Goal: Find specific page/section: Find specific page/section

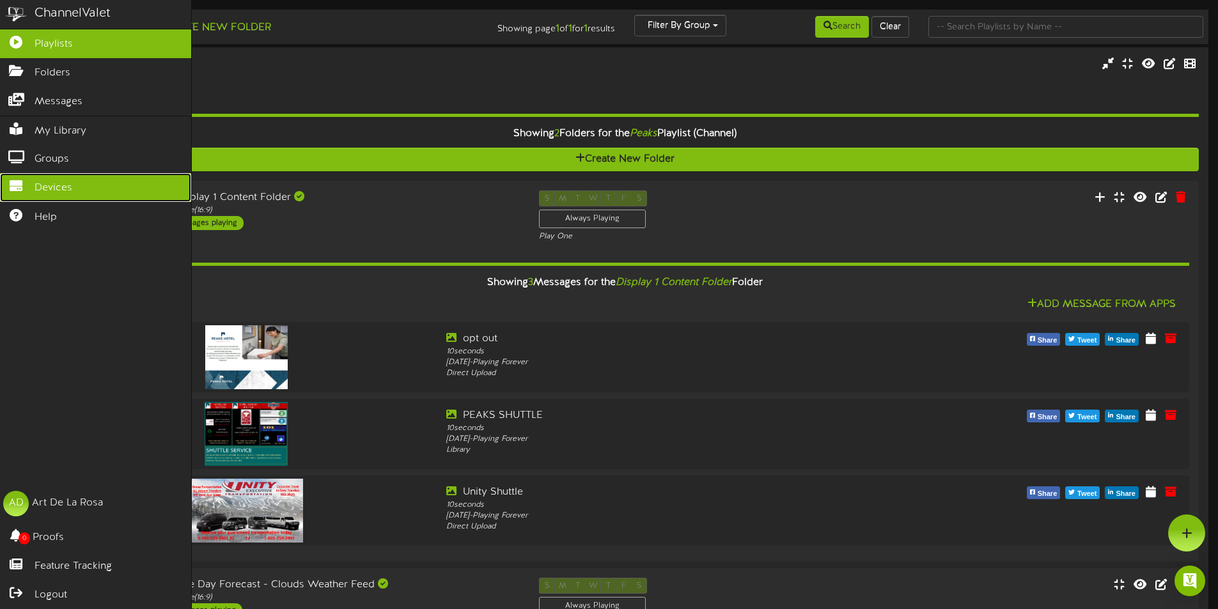
click at [63, 184] on span "Devices" at bounding box center [54, 188] width 38 height 15
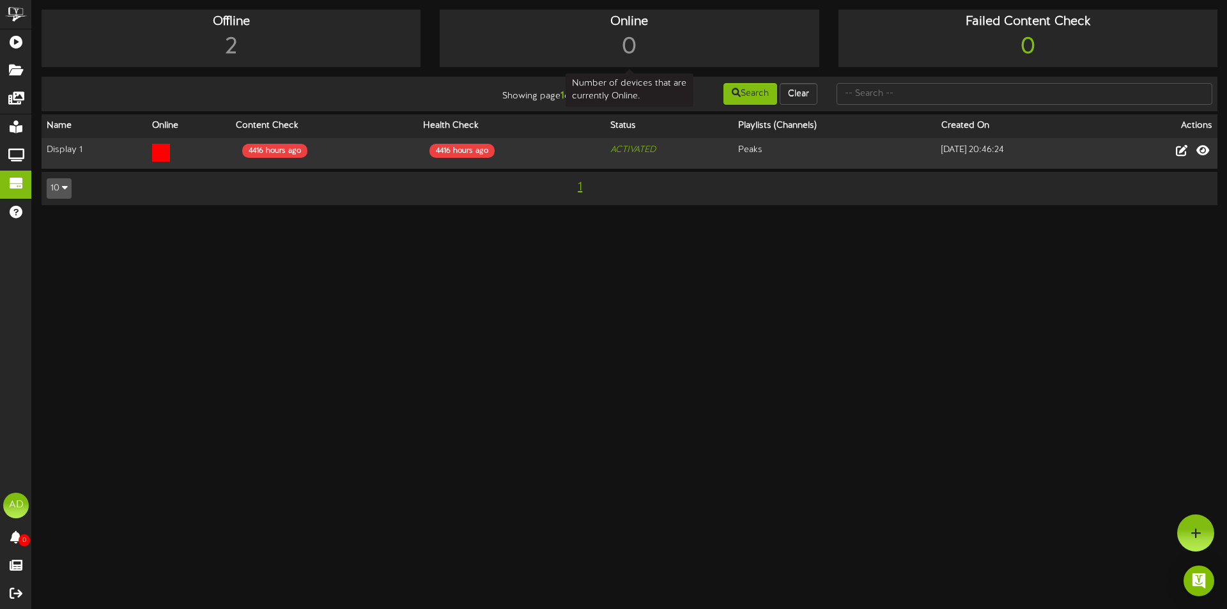
click at [614, 45] on div "0" at bounding box center [629, 47] width 373 height 33
click at [234, 42] on div "2" at bounding box center [231, 47] width 373 height 33
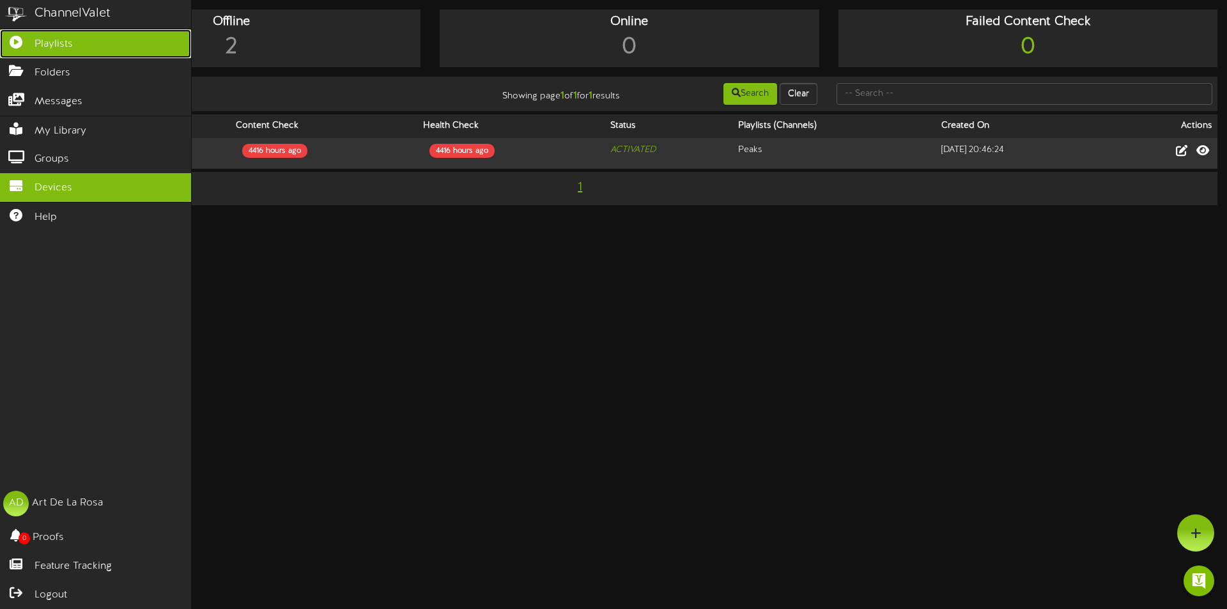
click at [21, 45] on icon at bounding box center [16, 41] width 32 height 10
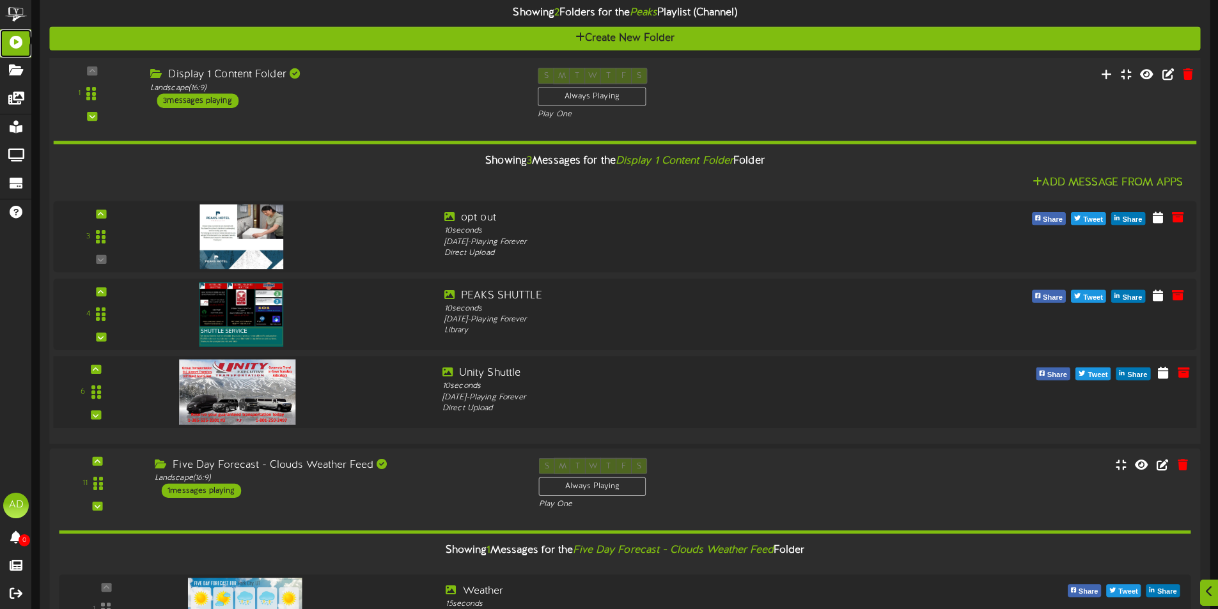
scroll to position [190, 0]
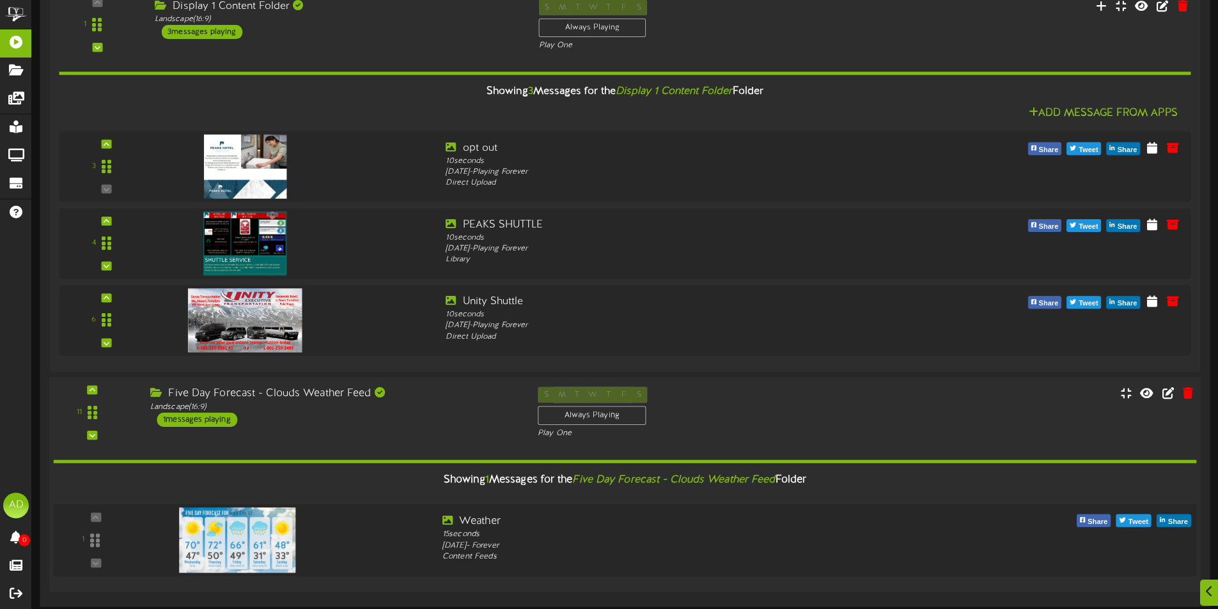
click at [414, 533] on div at bounding box center [288, 537] width 288 height 46
click at [1172, 523] on span "Share" at bounding box center [1177, 522] width 25 height 14
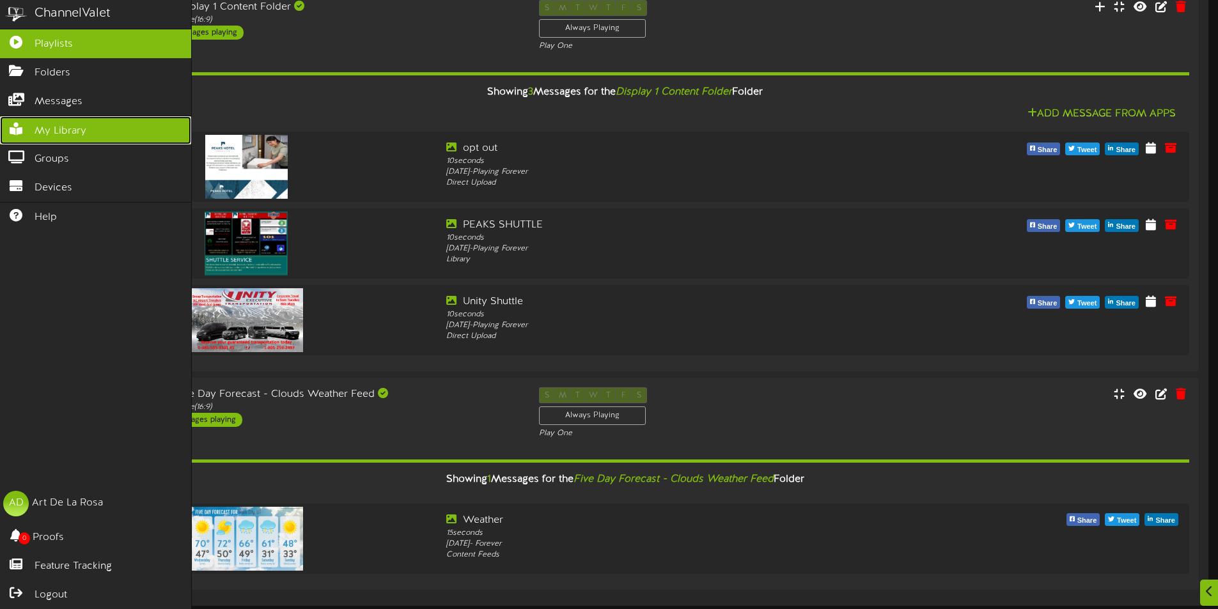
click at [77, 116] on link "My Library" at bounding box center [95, 130] width 191 height 29
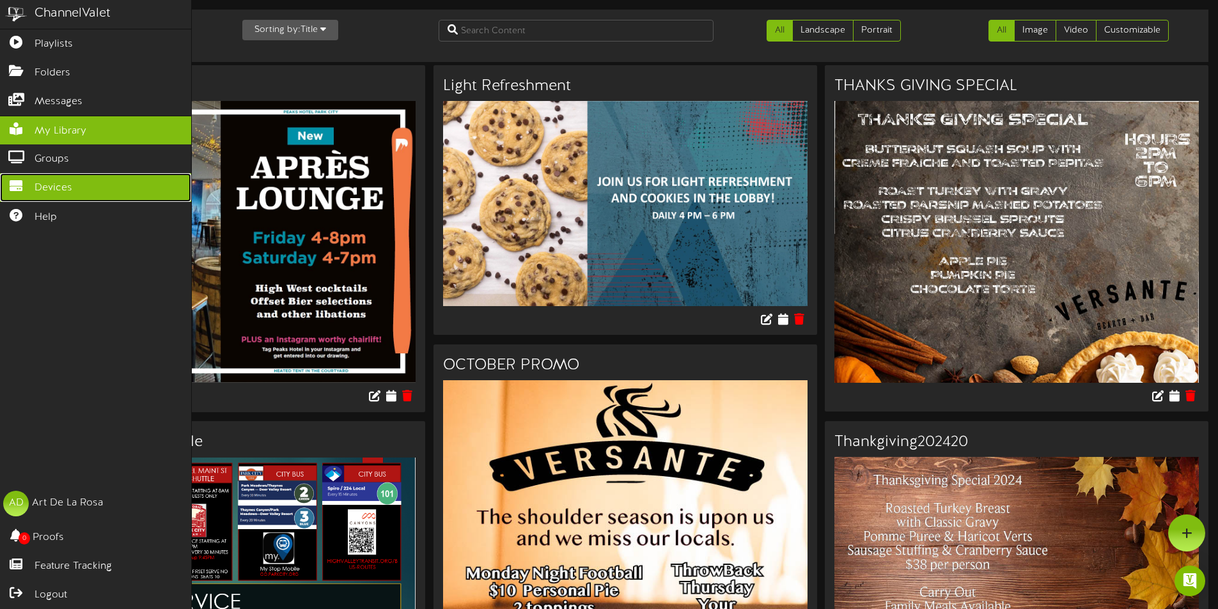
click at [16, 188] on icon at bounding box center [16, 185] width 32 height 10
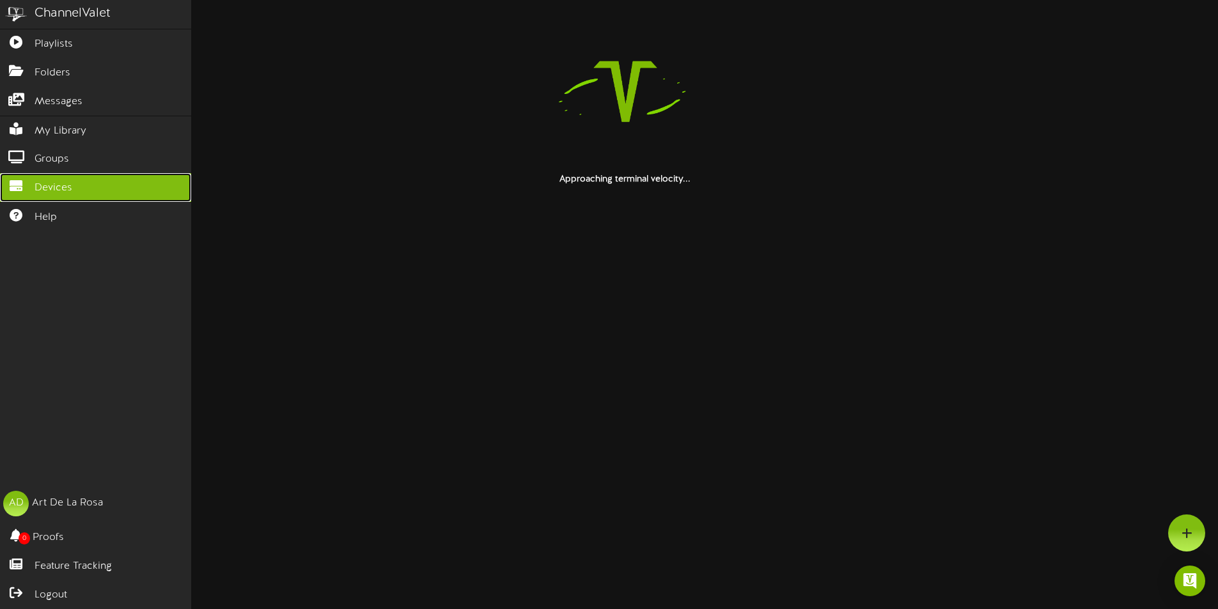
click at [16, 188] on icon at bounding box center [16, 185] width 32 height 10
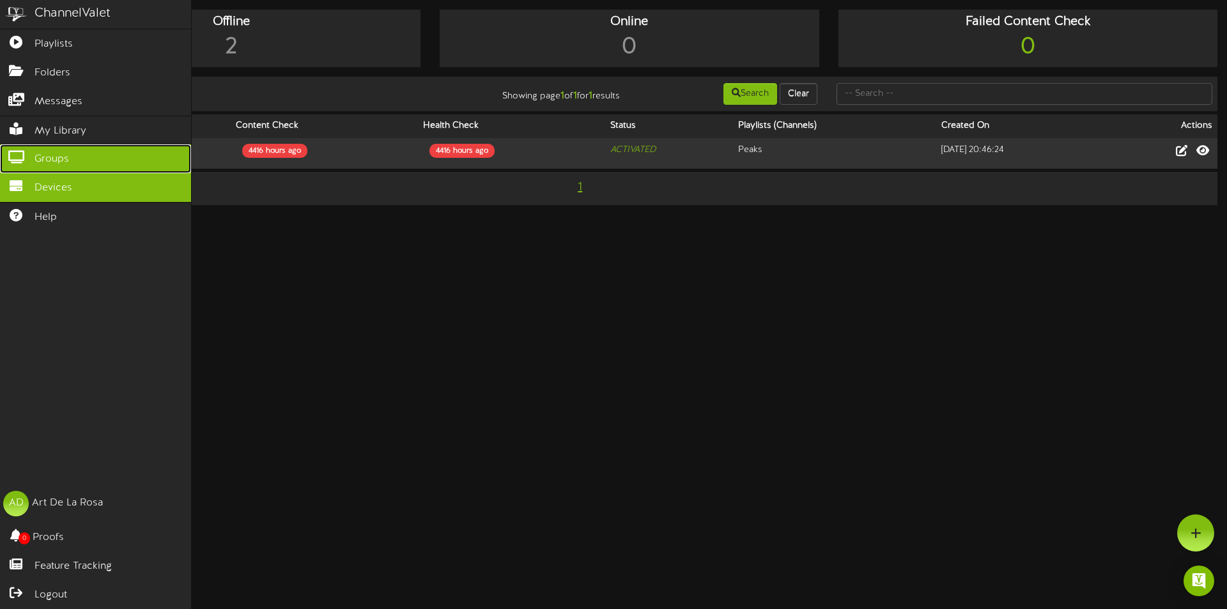
click at [75, 151] on link "Groups" at bounding box center [95, 158] width 191 height 29
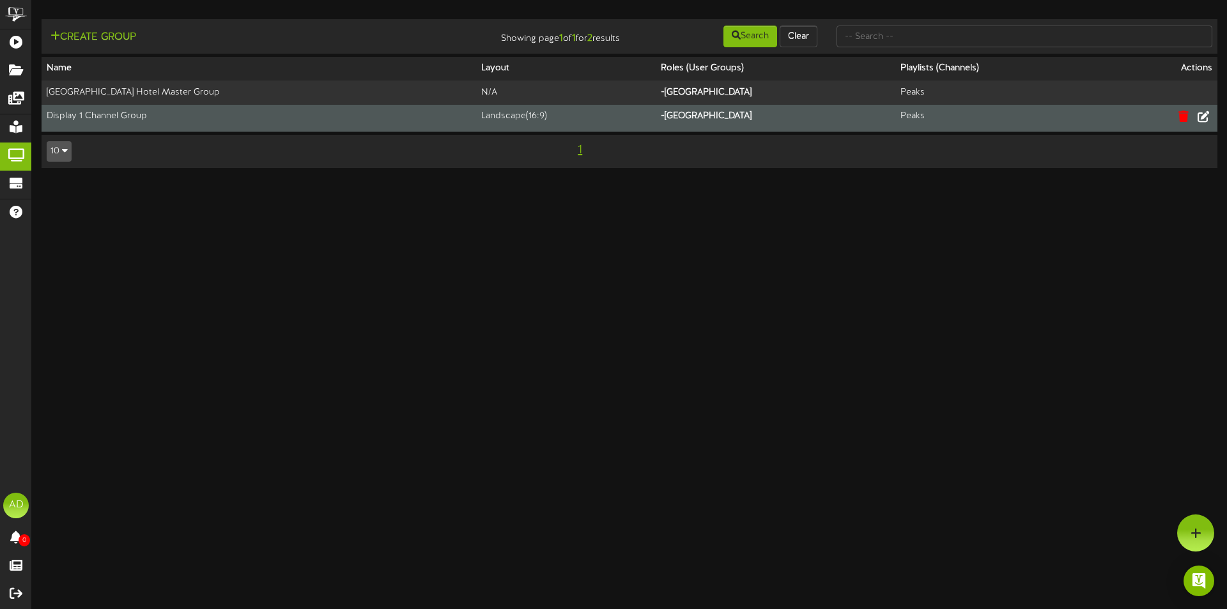
click at [108, 118] on td "Display 1 Channel Group" at bounding box center [259, 118] width 435 height 27
click at [1204, 120] on icon at bounding box center [1204, 116] width 14 height 14
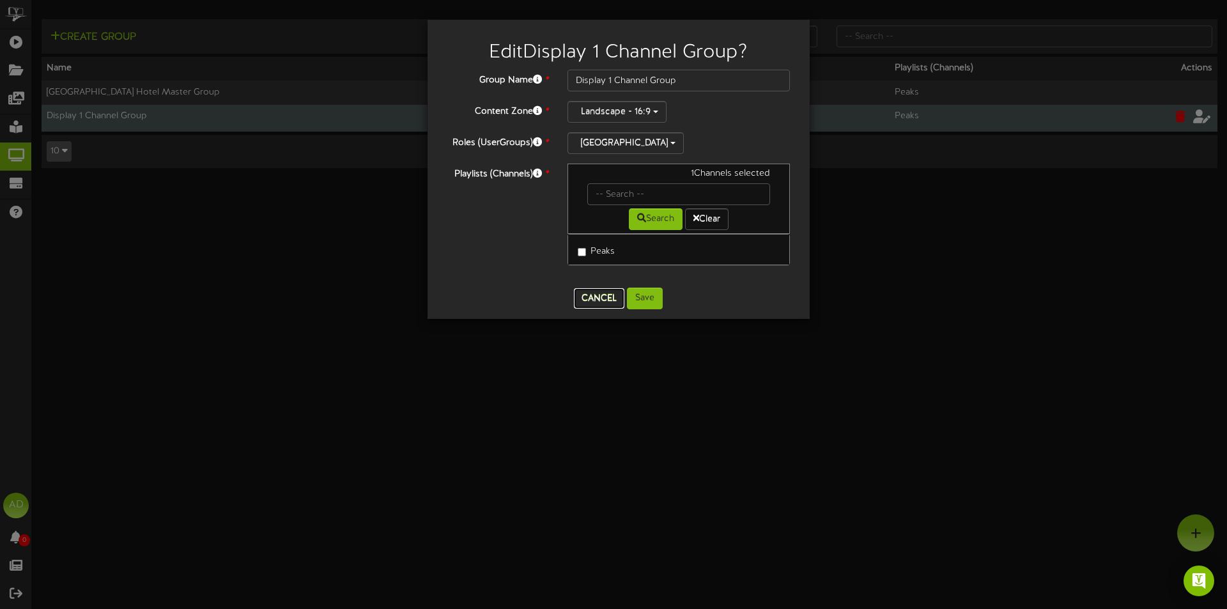
click at [603, 300] on button "Cancel" at bounding box center [599, 298] width 50 height 20
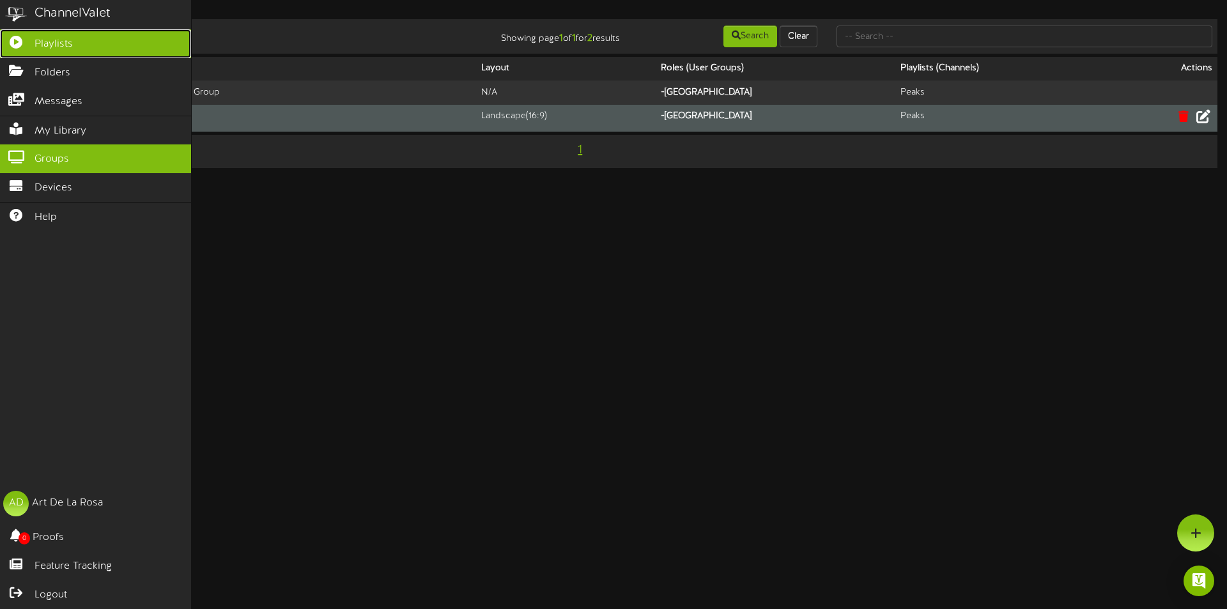
click at [68, 56] on link "Playlists" at bounding box center [95, 43] width 191 height 29
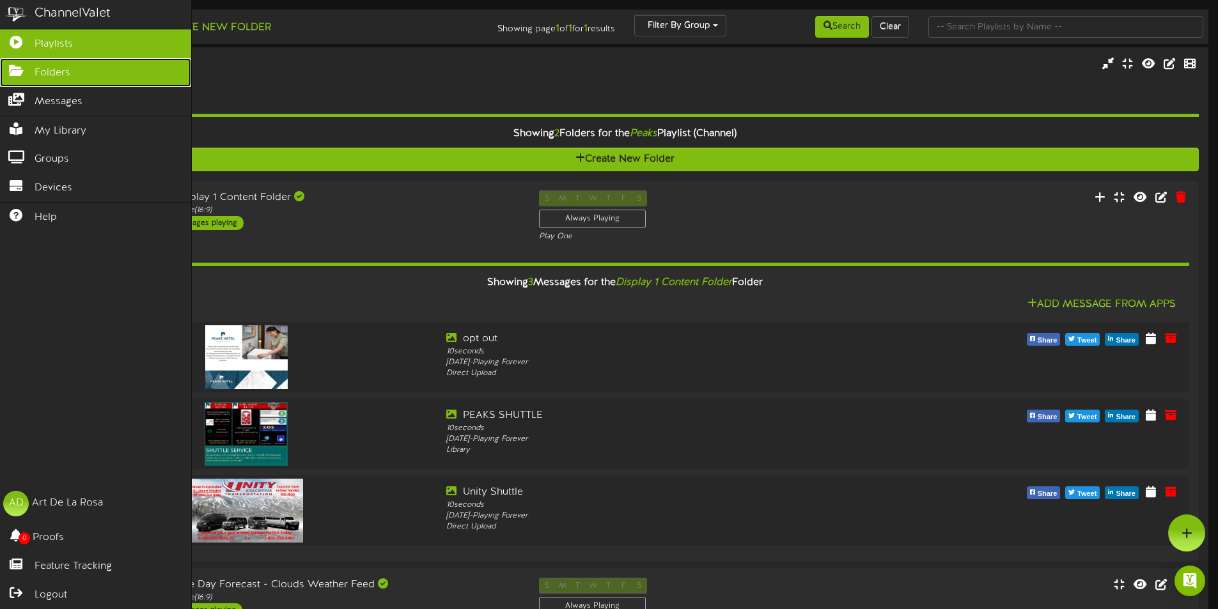
click at [25, 66] on icon at bounding box center [16, 70] width 32 height 10
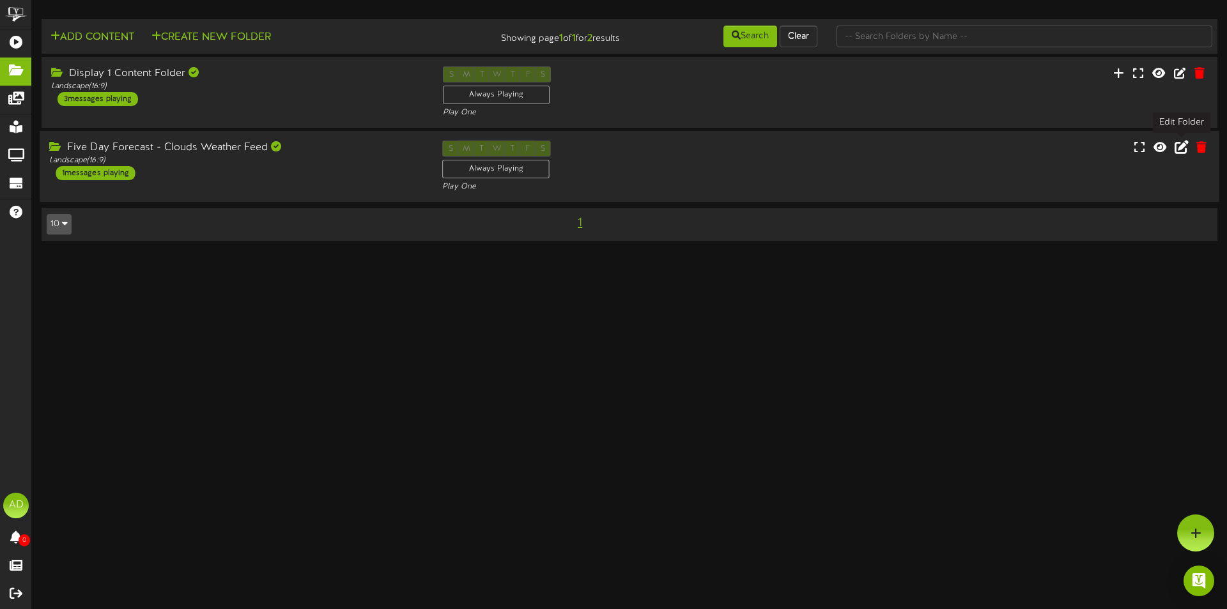
click at [1182, 150] on icon at bounding box center [1182, 147] width 14 height 14
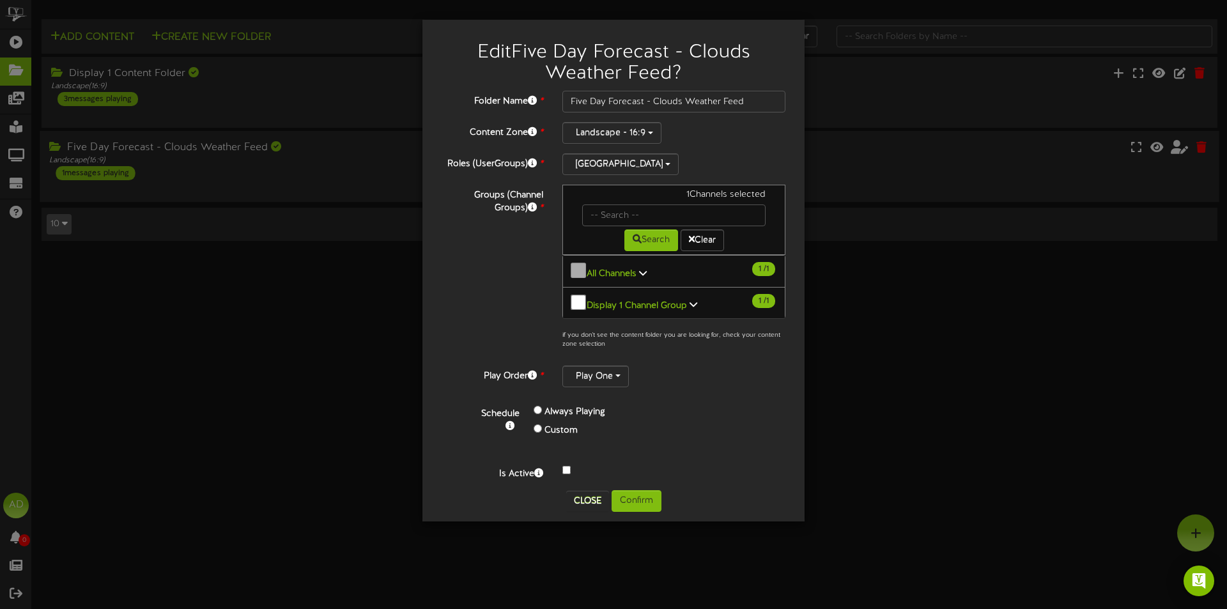
click at [646, 300] on b "Display 1 Channel Group" at bounding box center [637, 305] width 100 height 10
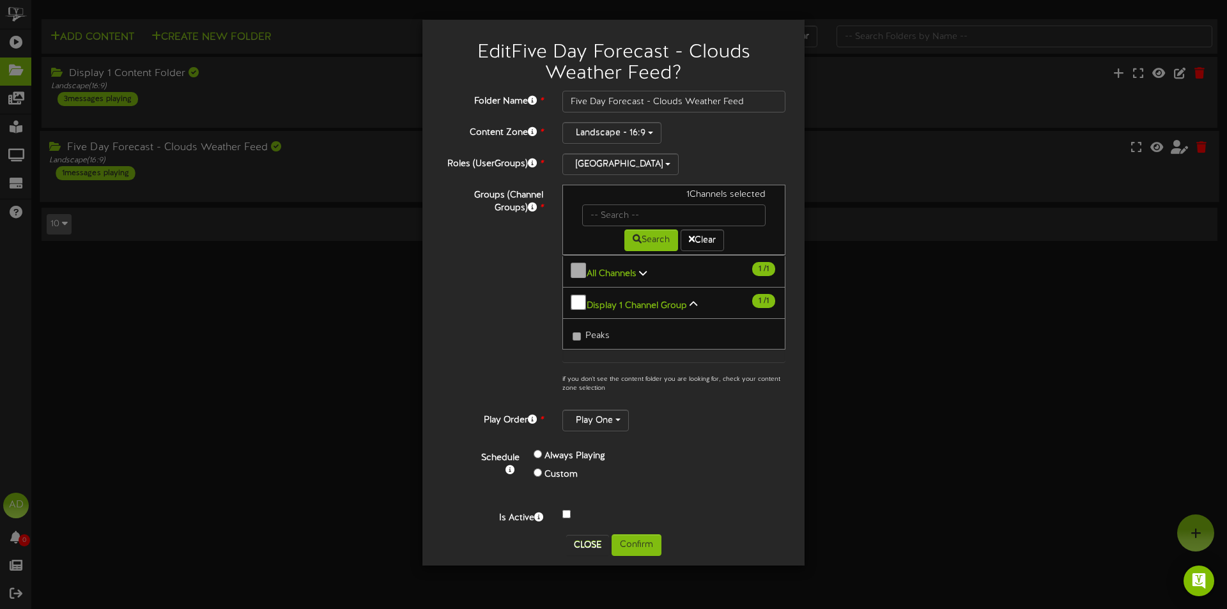
click at [653, 300] on b "Display 1 Channel Group" at bounding box center [637, 305] width 100 height 10
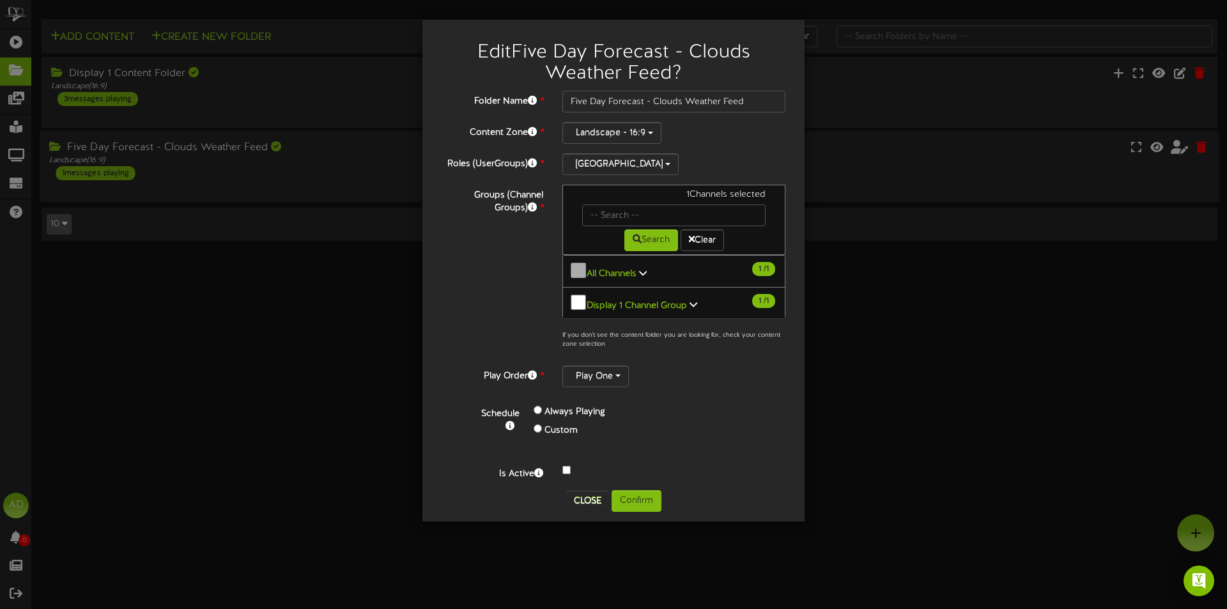
click at [633, 273] on b "All Channels" at bounding box center [612, 274] width 50 height 10
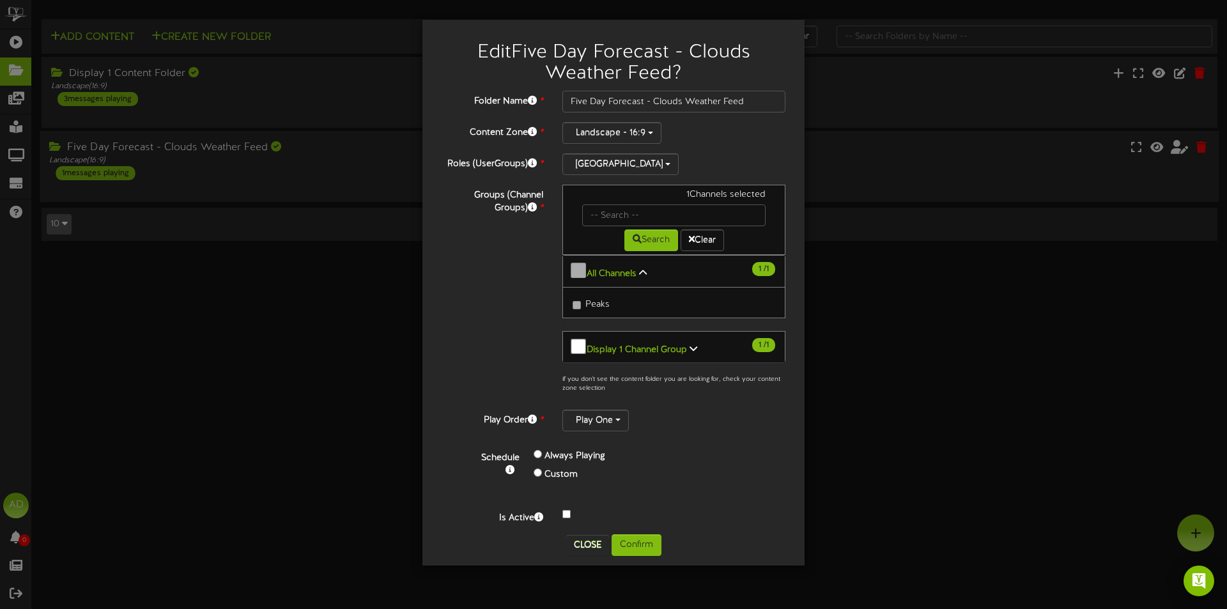
click at [633, 273] on b "All Channels" at bounding box center [612, 274] width 50 height 10
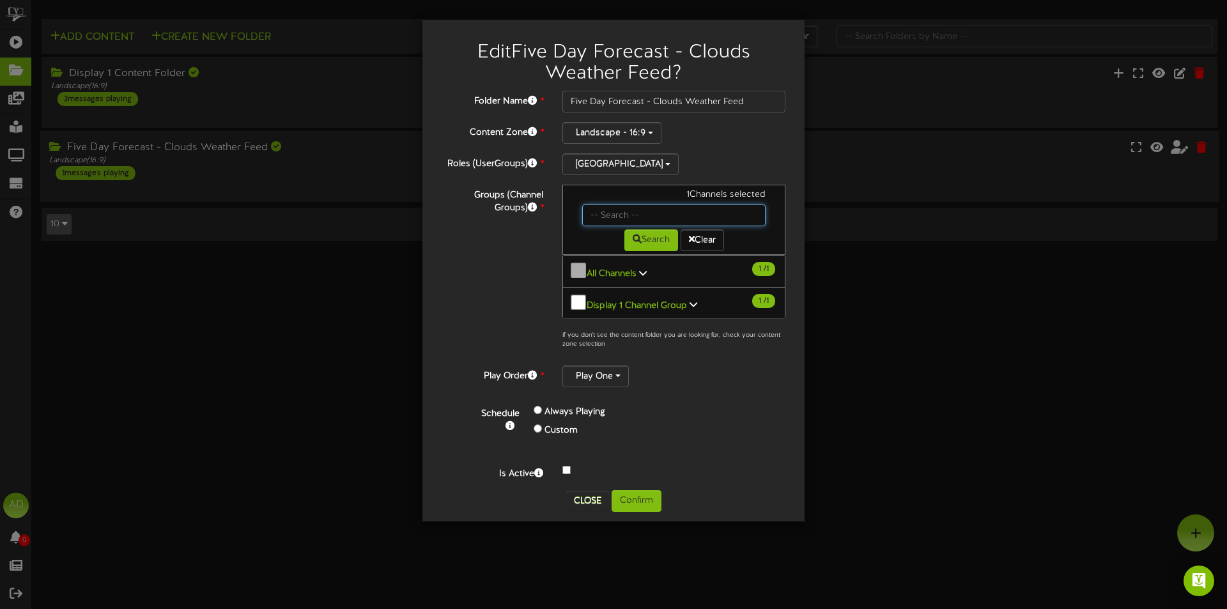
click at [646, 214] on input "text" at bounding box center [673, 216] width 183 height 22
type input "hotel thaynes"
click at [667, 249] on button "Search" at bounding box center [651, 240] width 54 height 22
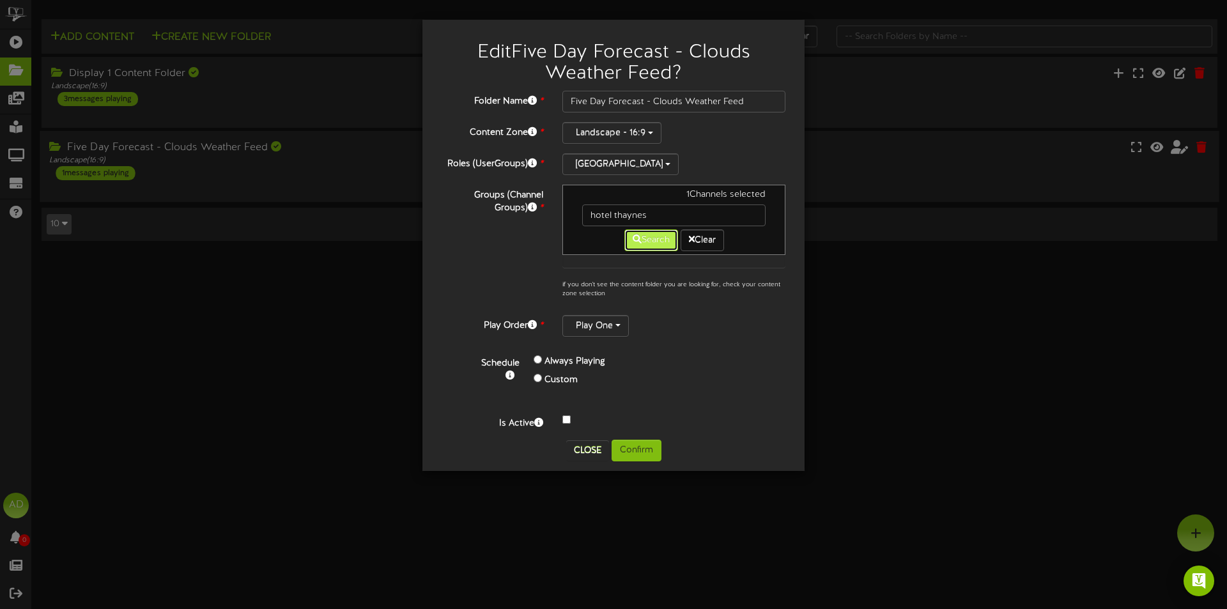
click at [666, 245] on button "Search" at bounding box center [651, 240] width 54 height 22
click at [703, 238] on button "Clear" at bounding box center [702, 240] width 43 height 22
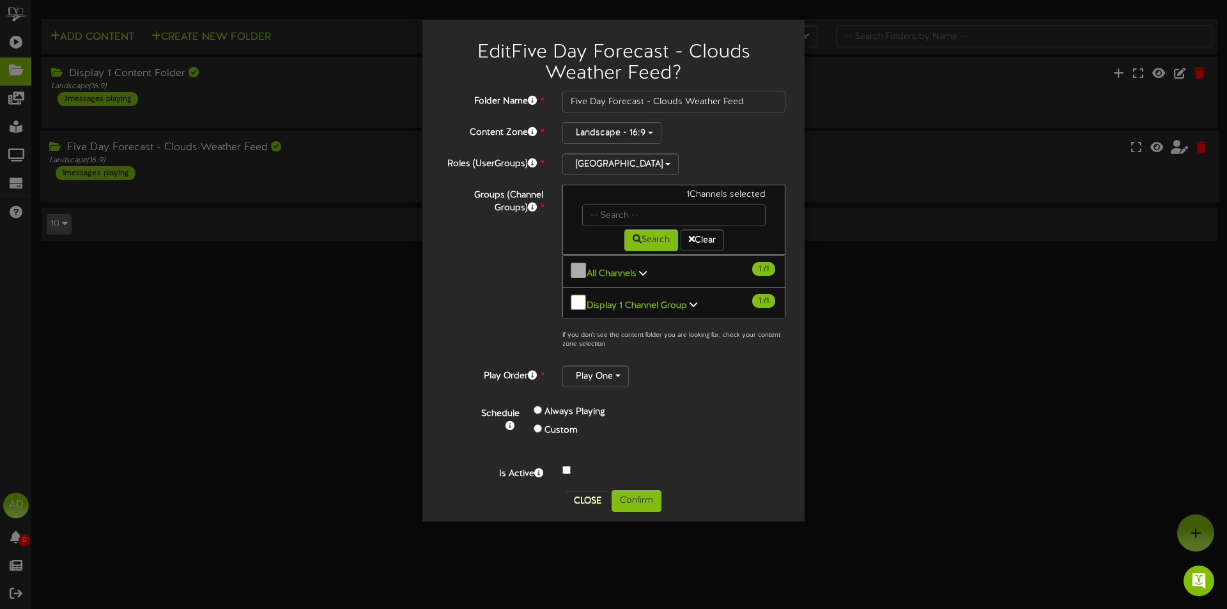
click at [678, 301] on b "Display 1 Channel Group" at bounding box center [637, 305] width 100 height 10
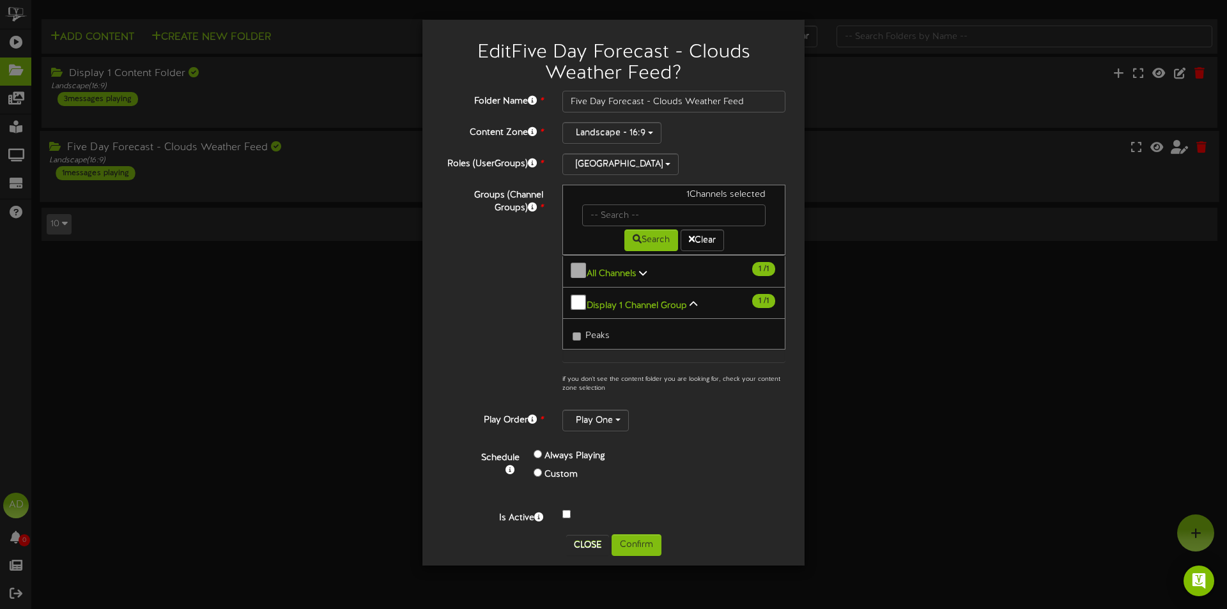
click at [680, 300] on b "Display 1 Channel Group" at bounding box center [637, 305] width 100 height 10
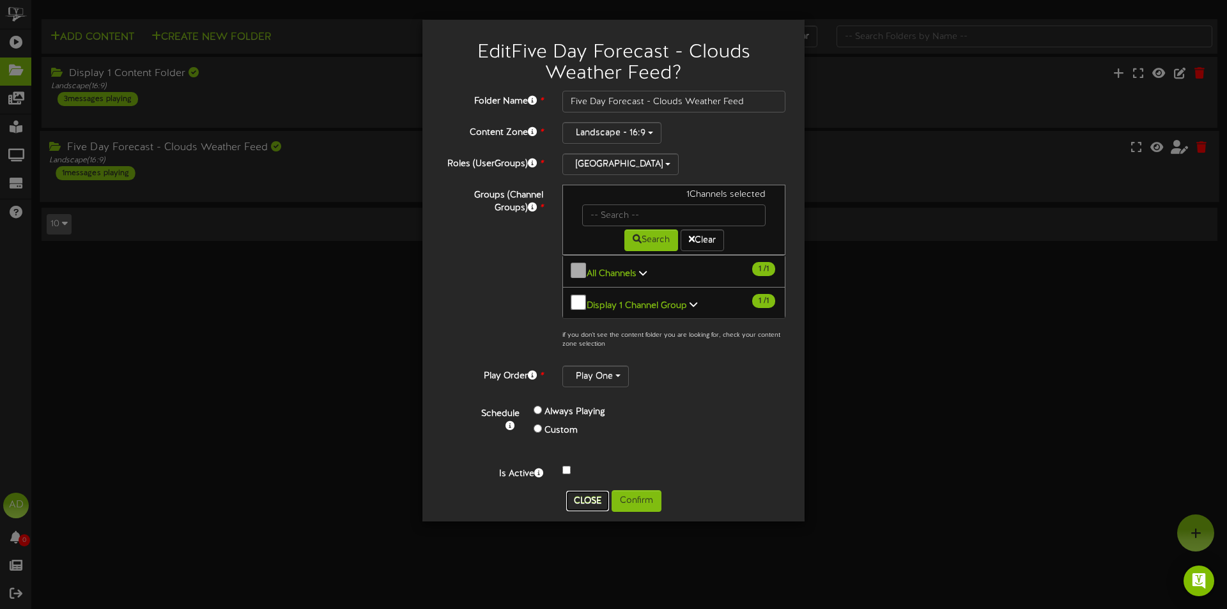
click at [585, 491] on button "Close" at bounding box center [587, 501] width 43 height 20
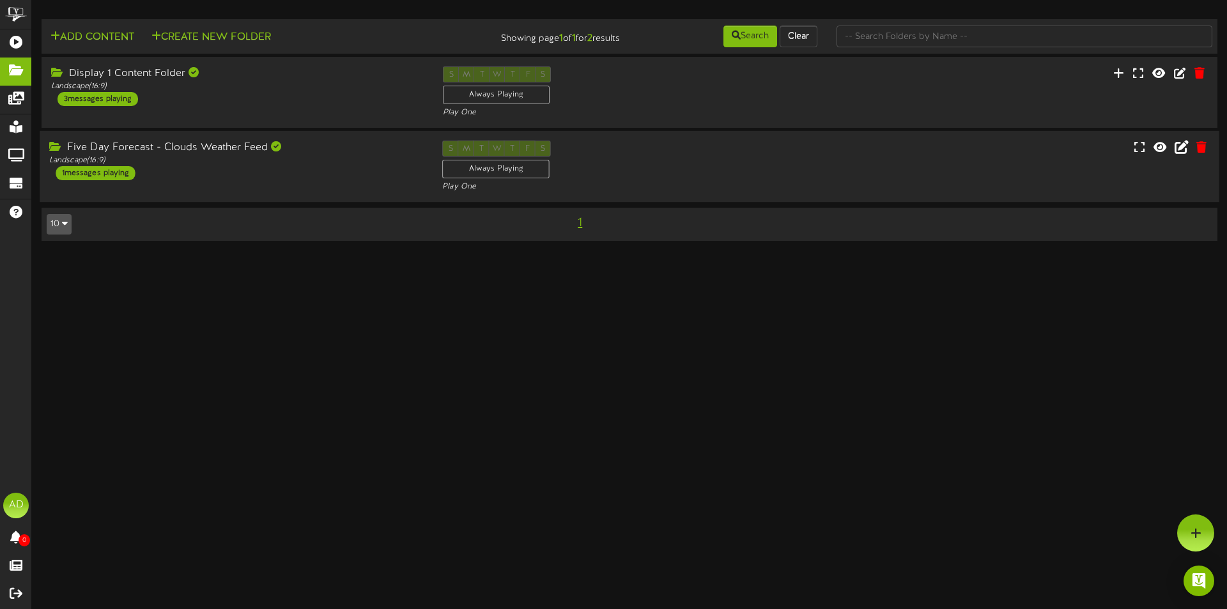
click at [174, 151] on div "Five Day Forecast - Clouds Weather Feed" at bounding box center [236, 148] width 374 height 15
drag, startPoint x: 174, startPoint y: 151, endPoint x: 114, endPoint y: 148, distance: 60.8
click at [114, 148] on div "Five Day Forecast - Clouds Weather Feed" at bounding box center [236, 148] width 374 height 15
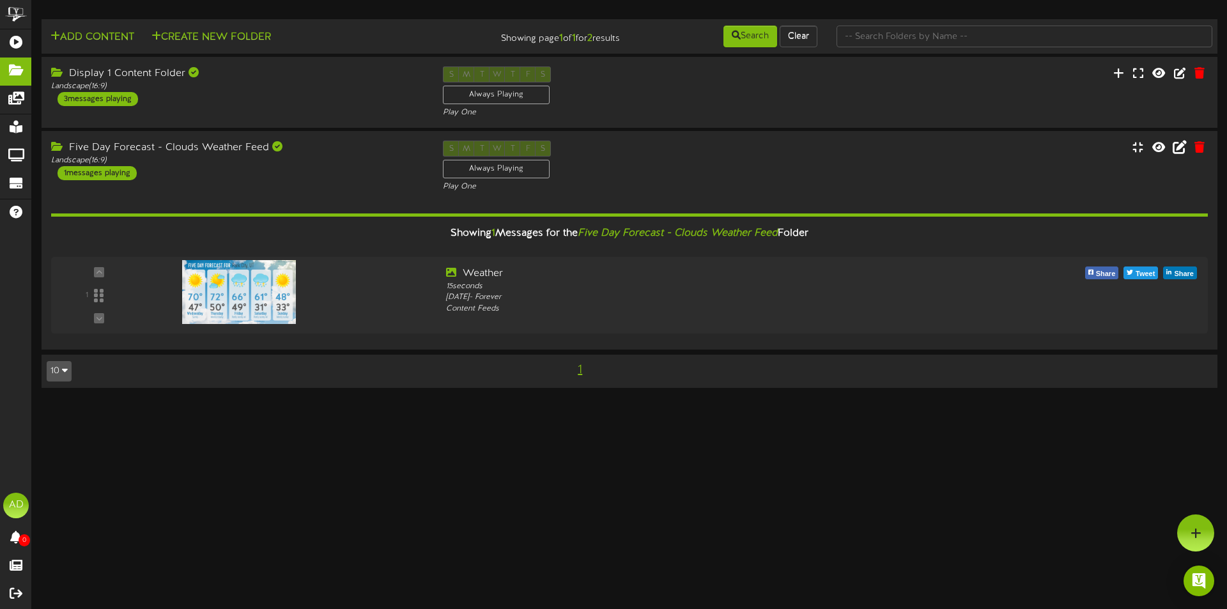
click at [65, 369] on icon "button" at bounding box center [65, 370] width 6 height 9
